Goal: Navigation & Orientation: Find specific page/section

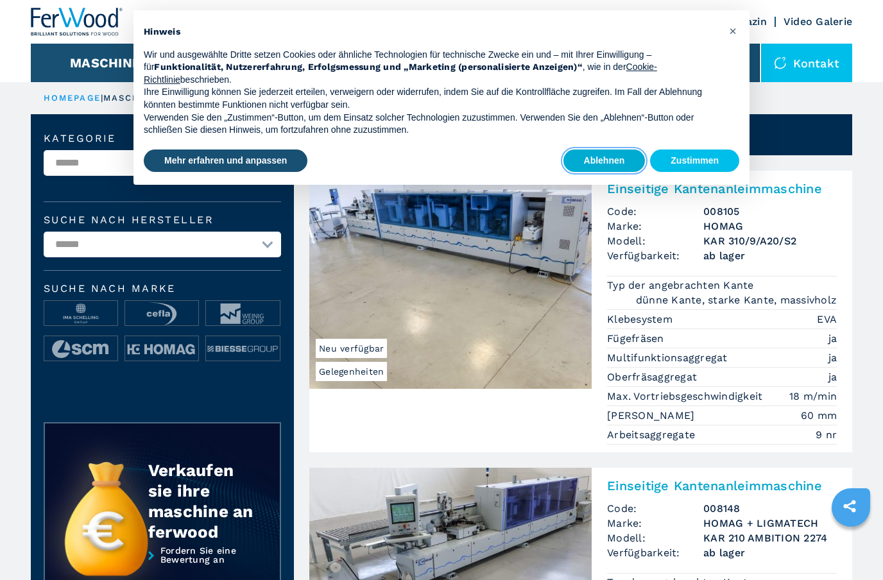
click at [613, 162] on button "Ablehnen" at bounding box center [605, 161] width 82 height 23
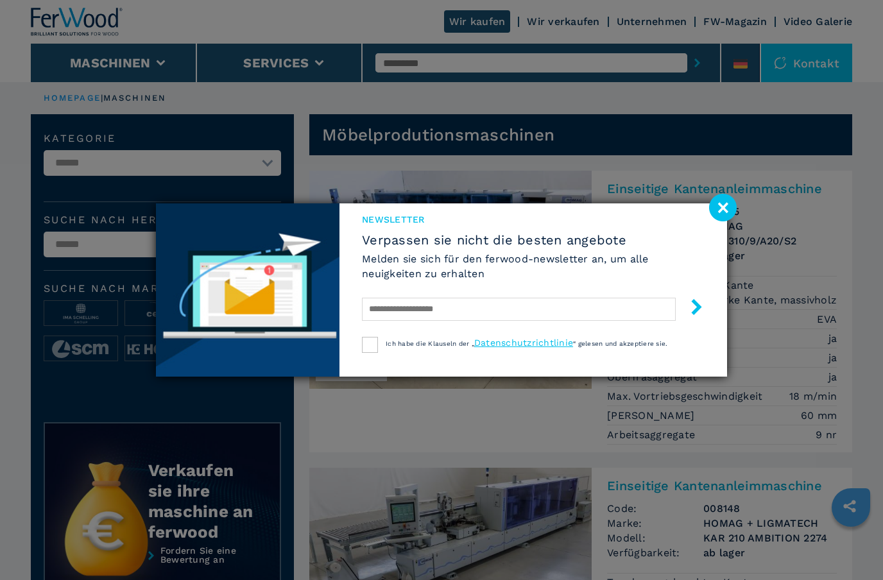
click at [722, 207] on image at bounding box center [723, 208] width 28 height 28
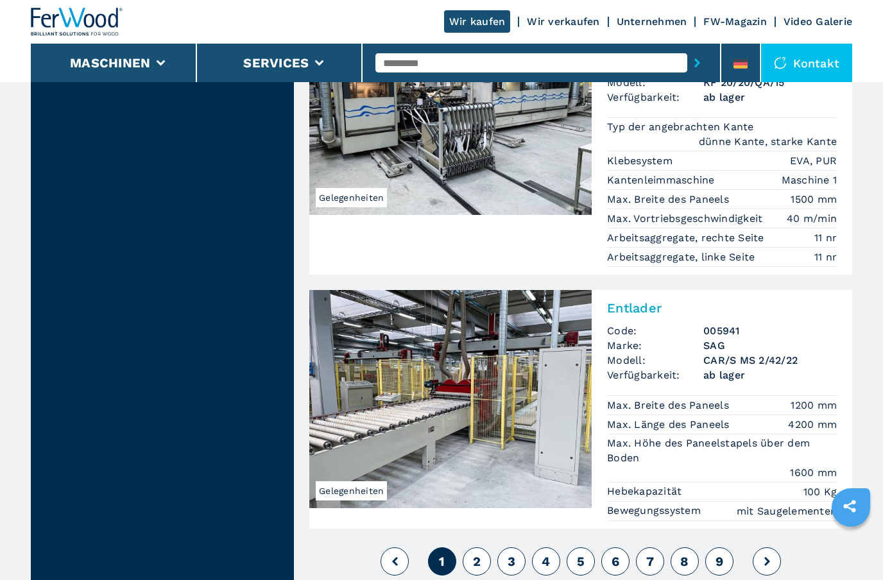
scroll to position [2952, 0]
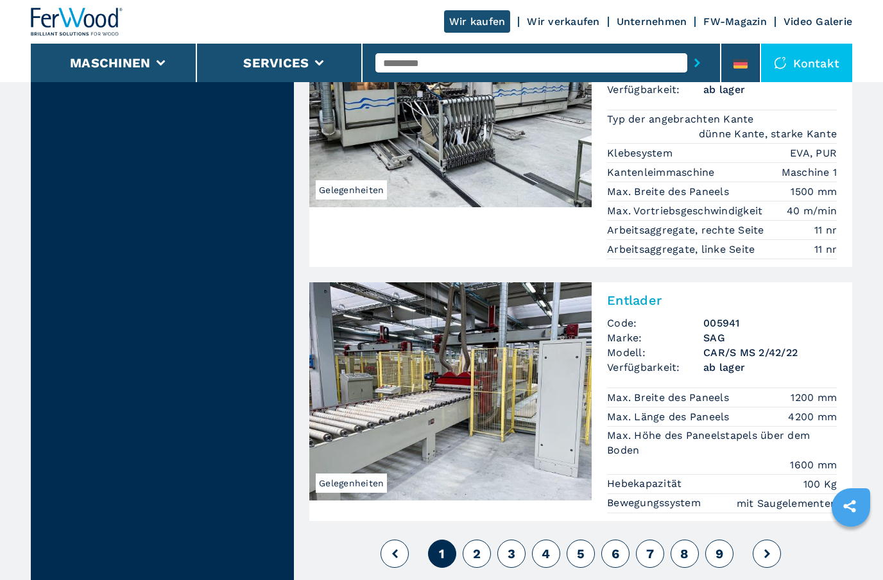
click at [476, 546] on span "2" at bounding box center [477, 553] width 8 height 15
click at [474, 546] on span "2" at bounding box center [477, 553] width 8 height 15
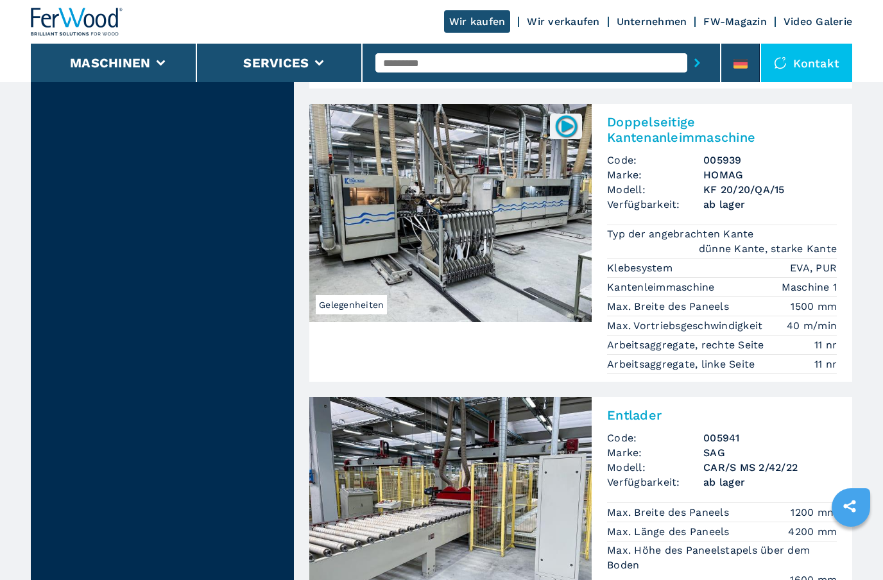
scroll to position [2806, 0]
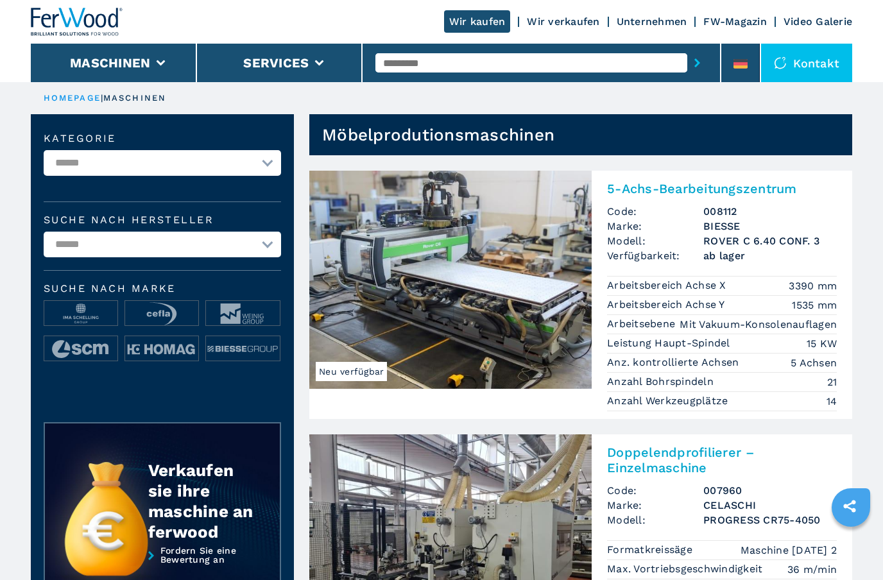
click at [675, 20] on link "Unternehmen" at bounding box center [652, 21] width 71 height 12
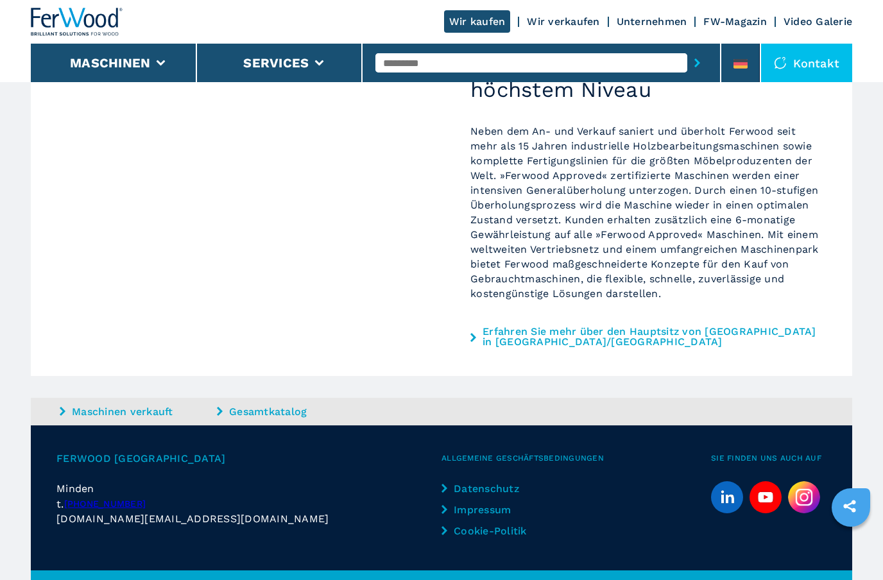
scroll to position [1089, 0]
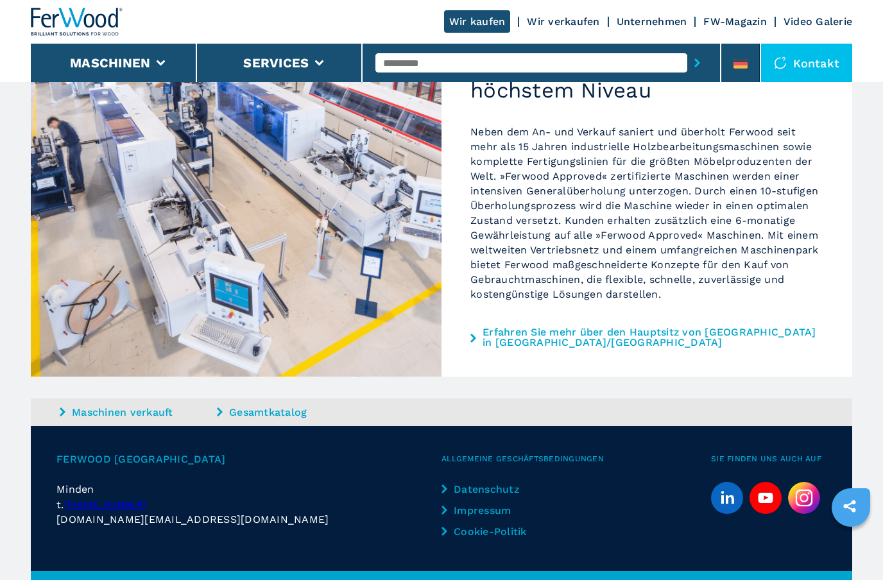
click at [486, 503] on link "Impressum" at bounding box center [495, 510] width 107 height 15
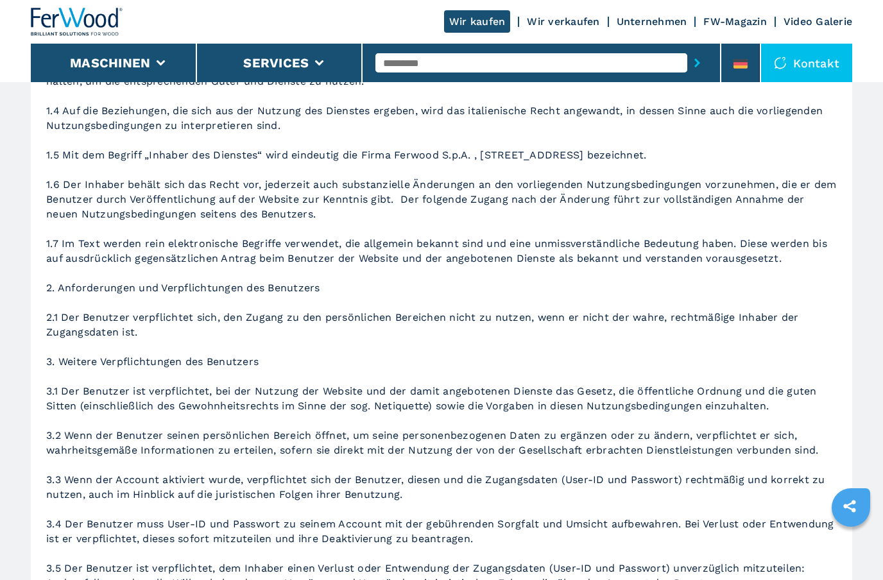
scroll to position [242, 0]
